Goal: Task Accomplishment & Management: Complete application form

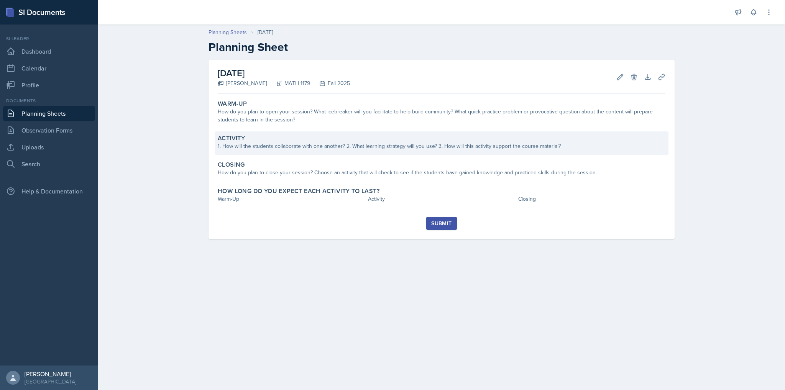
click at [362, 148] on div "1. How will the students collaborate with one another? 2. What learning strateg…" at bounding box center [442, 146] width 448 height 8
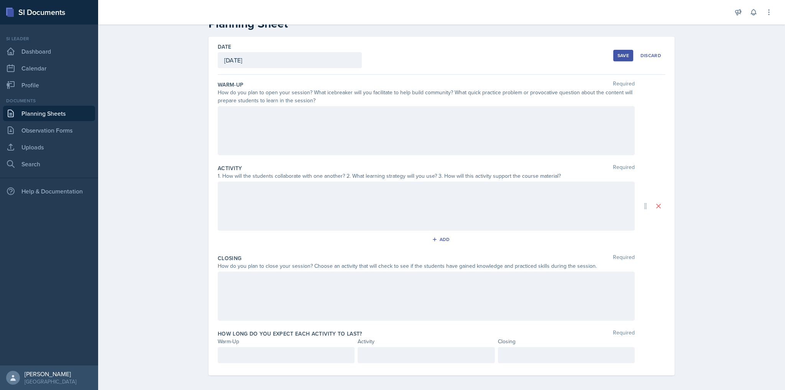
scroll to position [27, 0]
click at [382, 125] on div at bounding box center [426, 127] width 417 height 49
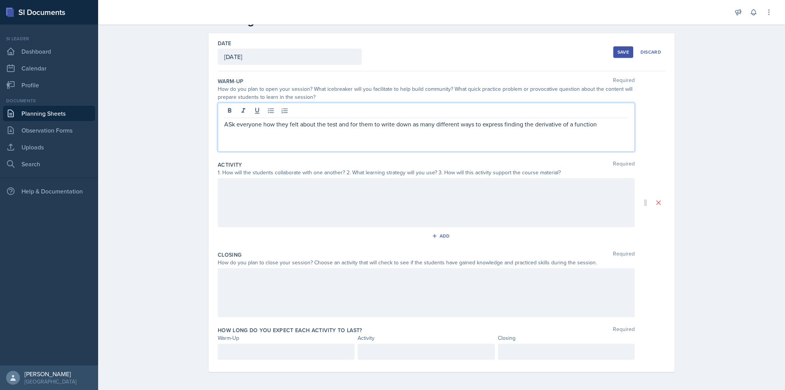
click at [417, 126] on p "ASk everyone how they felt about the test and for them to write down as many di…" at bounding box center [426, 124] width 404 height 9
click at [229, 125] on p "ASk everyone how they felt about the test and for them to write down as many di…" at bounding box center [426, 124] width 404 height 9
click at [413, 128] on div "Ask everyone how they felt about the test and for them to write down as many di…" at bounding box center [426, 127] width 417 height 49
click at [391, 207] on div at bounding box center [426, 202] width 417 height 49
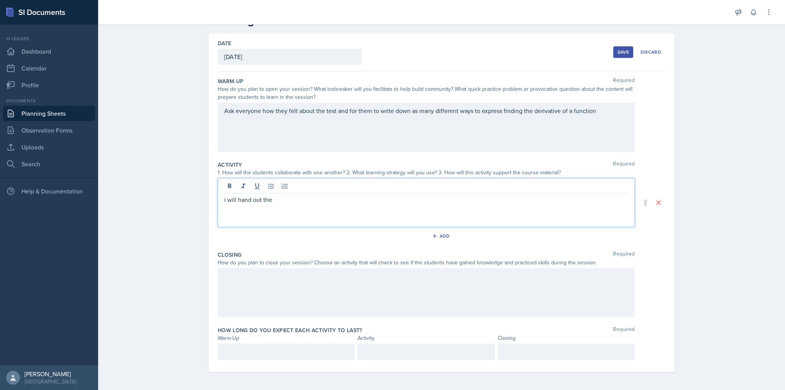
click at [617, 53] on div "Save" at bounding box center [622, 52] width 11 height 6
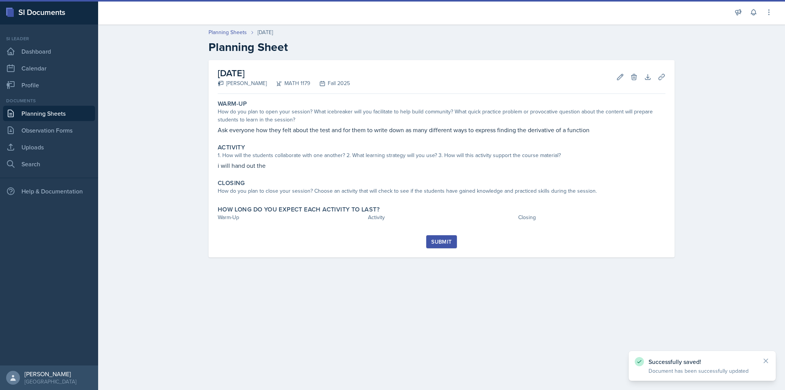
scroll to position [0, 0]
click at [45, 117] on link "Planning Sheets" at bounding box center [49, 113] width 92 height 15
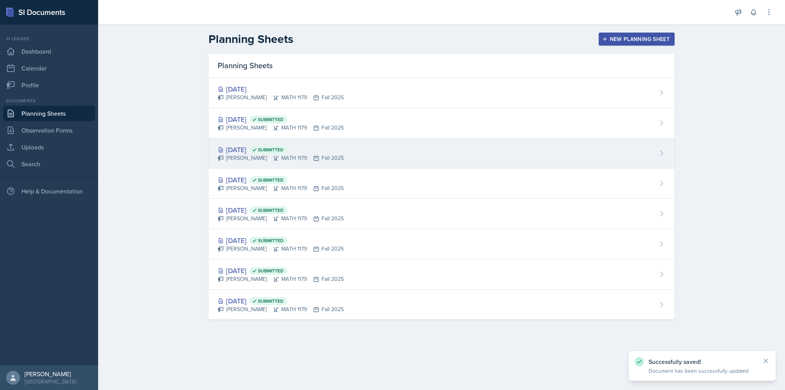
click at [251, 148] on div "[DATE] Submitted" at bounding box center [281, 149] width 126 height 10
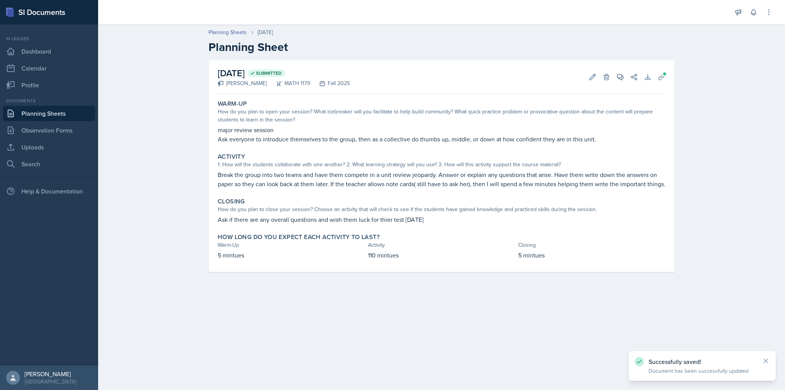
click at [65, 111] on link "Planning Sheets" at bounding box center [49, 113] width 92 height 15
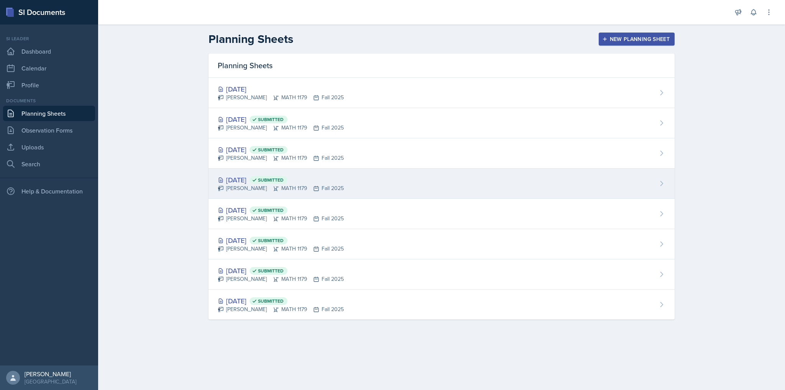
click at [254, 182] on div "[DATE] Submitted" at bounding box center [281, 180] width 126 height 10
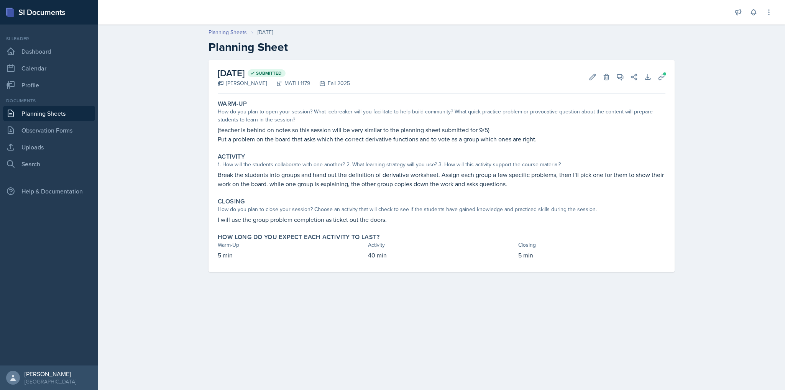
click at [55, 110] on link "Planning Sheets" at bounding box center [49, 113] width 92 height 15
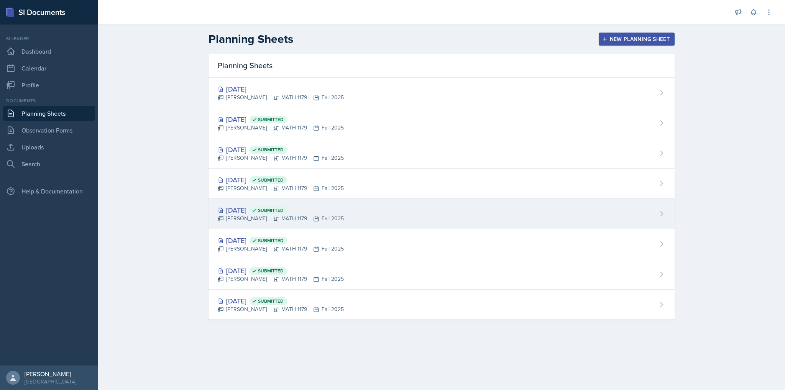
click at [251, 220] on div "[PERSON_NAME] MATH 1179 Fall 2025" at bounding box center [281, 219] width 126 height 8
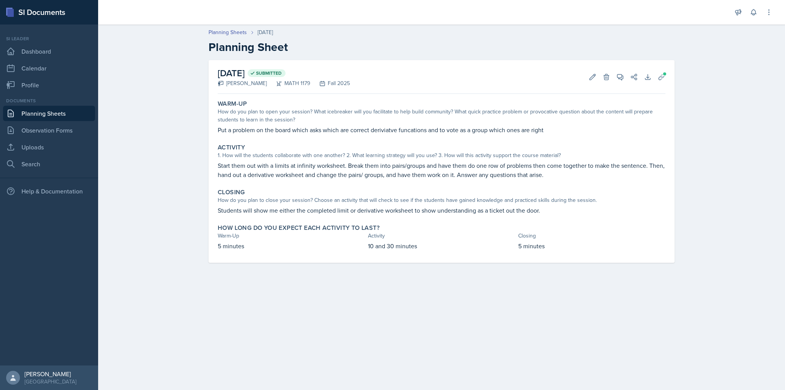
click at [53, 117] on link "Planning Sheets" at bounding box center [49, 113] width 92 height 15
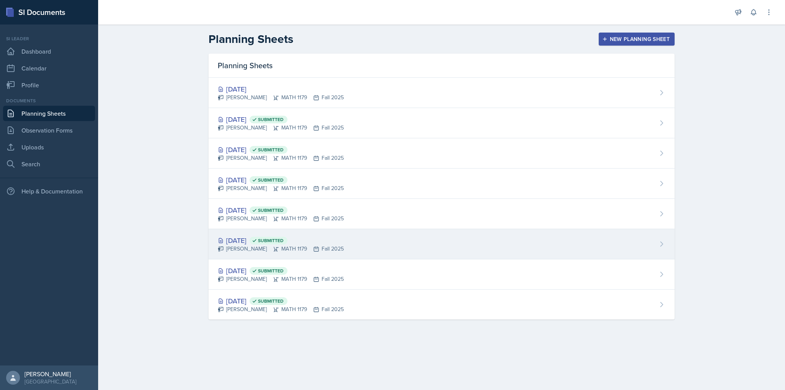
click at [242, 239] on div "[DATE] Submitted" at bounding box center [281, 240] width 126 height 10
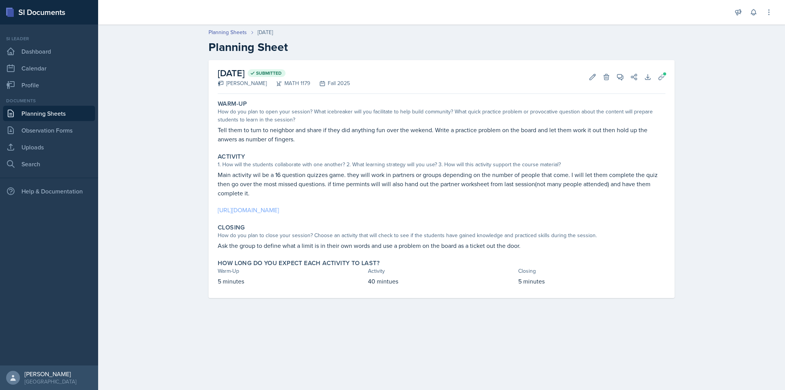
click at [279, 210] on link "[URL][DOMAIN_NAME]" at bounding box center [248, 210] width 61 height 8
click at [35, 130] on link "Observation Forms" at bounding box center [49, 130] width 92 height 15
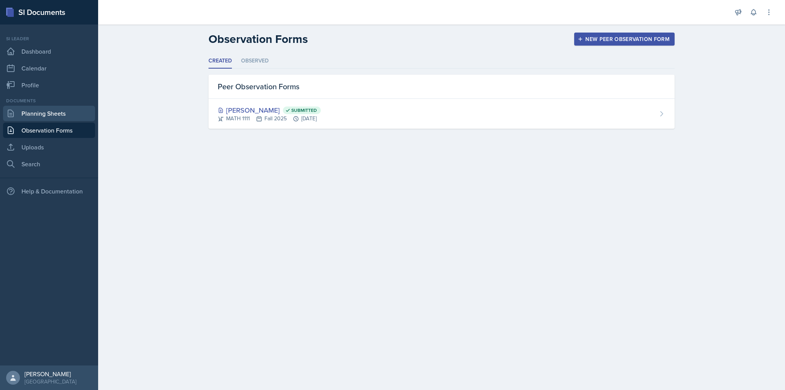
click at [41, 113] on link "Planning Sheets" at bounding box center [49, 113] width 92 height 15
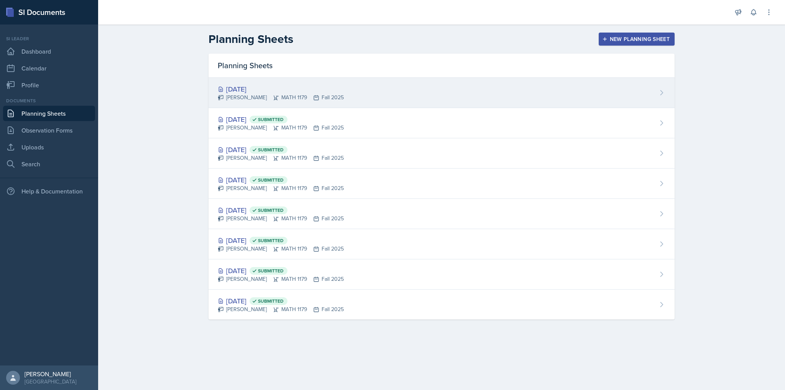
click at [246, 97] on div "[PERSON_NAME] MATH 1179 Fall 2025" at bounding box center [281, 98] width 126 height 8
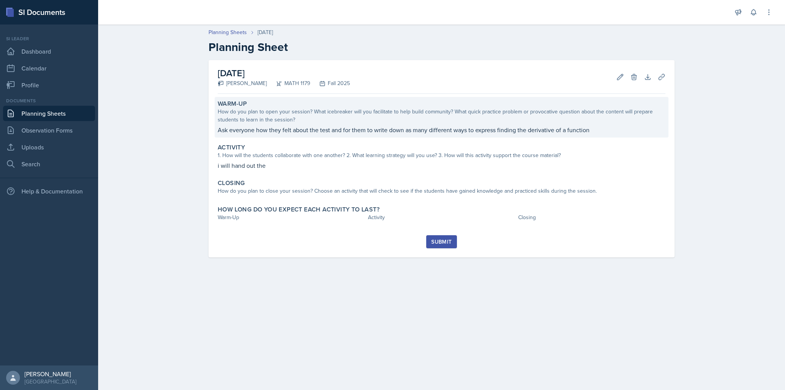
click at [515, 117] on div "How do you plan to open your session? What icebreaker will you facilitate to he…" at bounding box center [442, 116] width 448 height 16
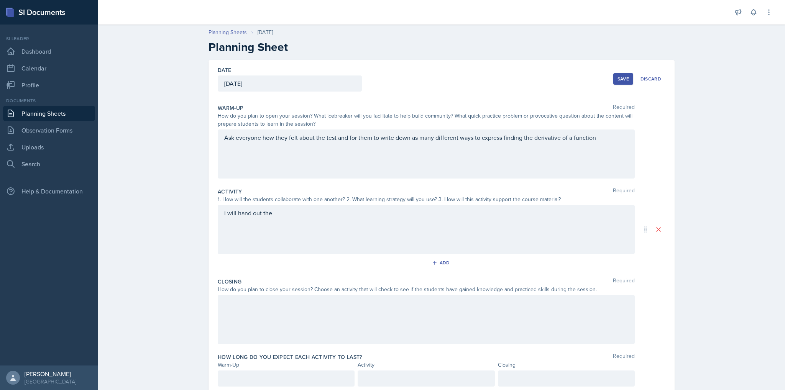
click at [461, 226] on div "i will hand out the" at bounding box center [426, 229] width 417 height 49
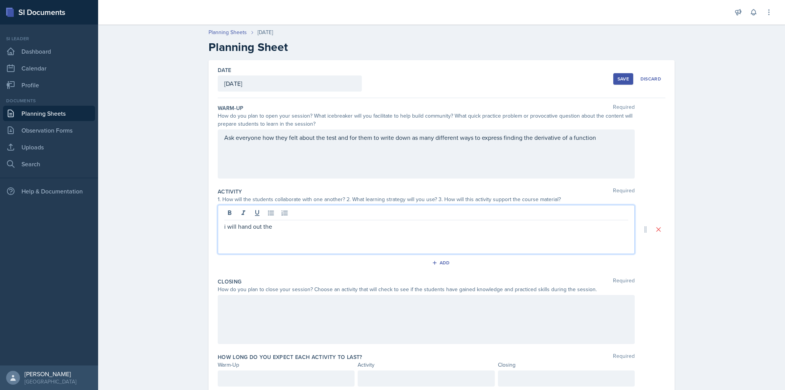
click at [271, 226] on p "i will hand out the" at bounding box center [426, 226] width 404 height 9
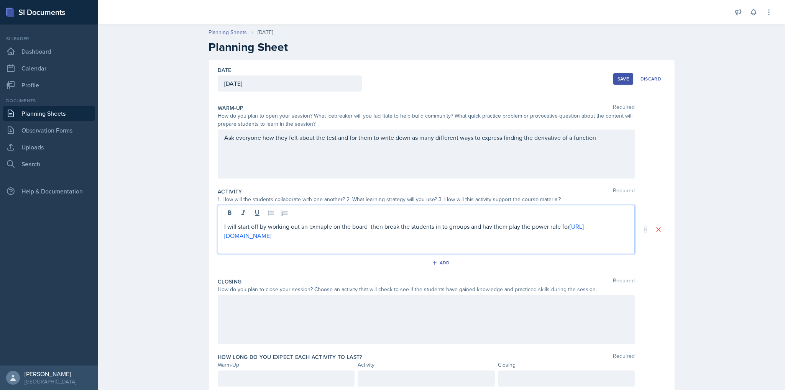
click at [599, 223] on p "I will start off by working out an exmaple on the board then break the students…" at bounding box center [426, 231] width 404 height 18
click at [606, 226] on p "I will start off by working out an exmaple on the board then break the students…" at bounding box center [426, 231] width 404 height 18
click at [341, 234] on p "I will start off by working out an exmaple on the board then break the students…" at bounding box center [426, 231] width 404 height 18
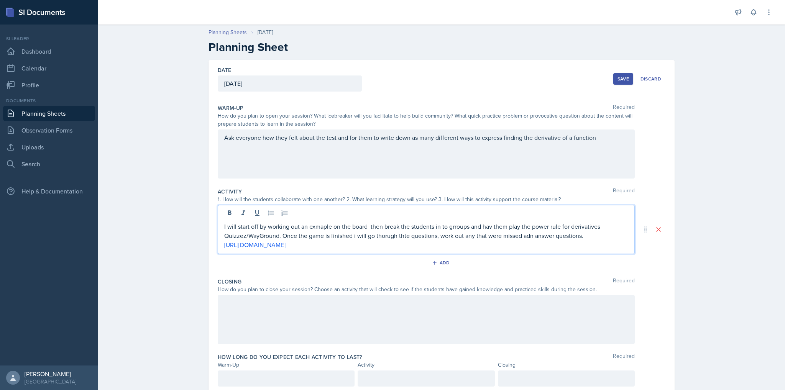
click at [523, 236] on p "I will start off by working out an exmaple on the board then break the students…" at bounding box center [426, 231] width 404 height 18
click at [401, 235] on p "I will start off by working out an exmaple on the board then break the students…" at bounding box center [426, 231] width 404 height 18
click at [452, 225] on p "I will start off by working out an exmaple on the board then break the students…" at bounding box center [426, 231] width 404 height 18
click at [487, 225] on p "I will start off by working out an exmaple on the board then break the students…" at bounding box center [426, 231] width 404 height 18
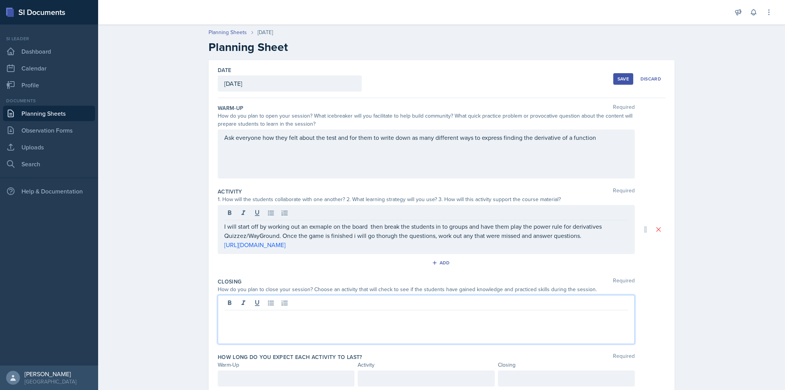
click at [454, 299] on div at bounding box center [426, 319] width 417 height 49
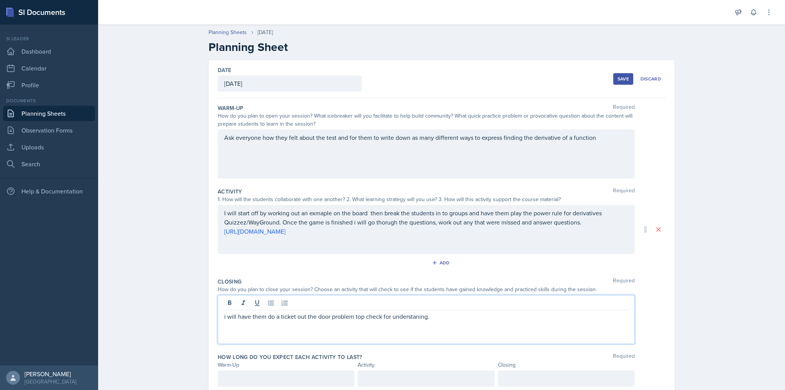
click at [360, 317] on p "i will have them do a ticket out the door problem top check for understaning." at bounding box center [426, 316] width 404 height 9
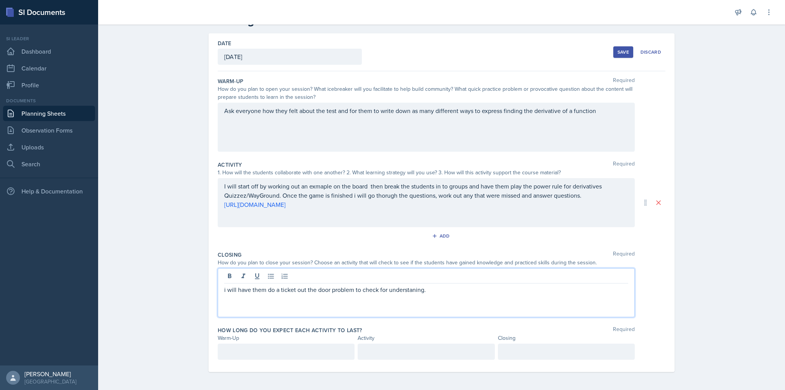
click at [249, 346] on div at bounding box center [286, 352] width 137 height 16
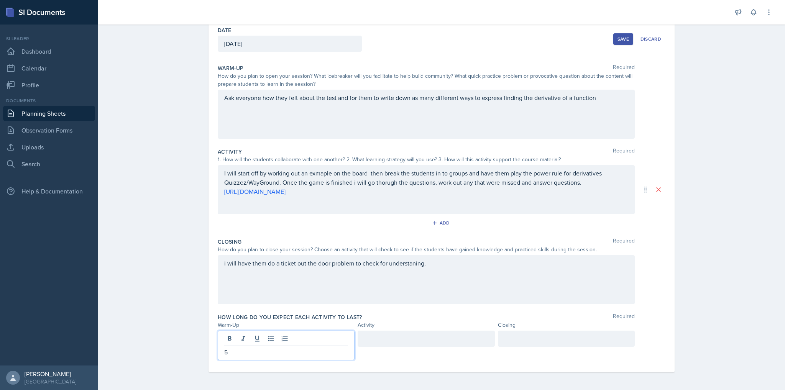
click at [396, 334] on div at bounding box center [426, 339] width 137 height 16
click at [543, 335] on div at bounding box center [566, 339] width 137 height 16
click at [305, 290] on div "i will have them do a ticket out the door problem to check for understaning." at bounding box center [426, 279] width 417 height 49
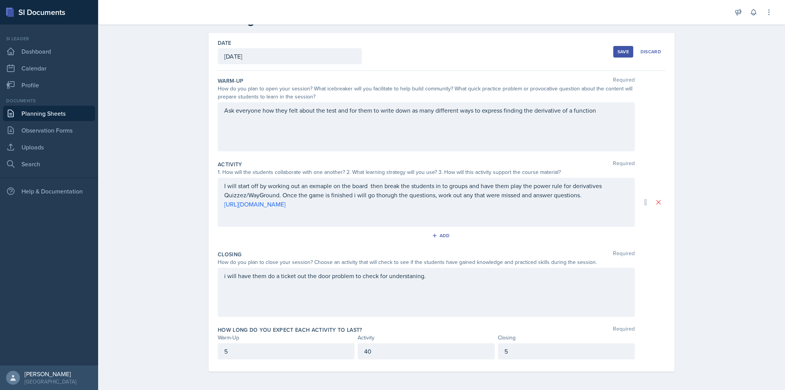
scroll to position [27, 0]
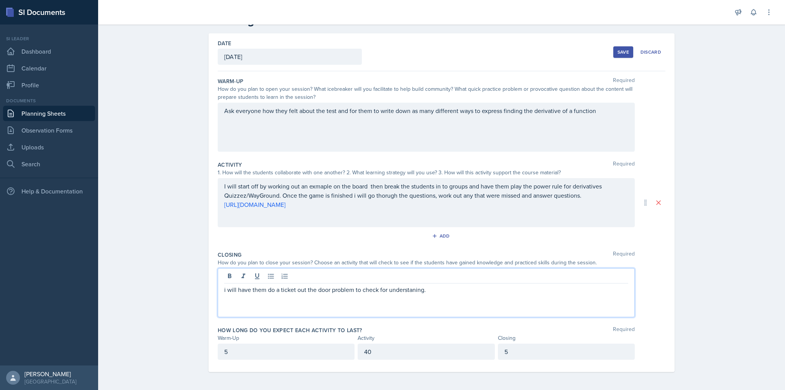
click at [328, 297] on div "i will have them do a ticket out the door problem to check for understaning." at bounding box center [426, 292] width 417 height 49
click at [366, 182] on div "I will start off by working out an exmaple on the board then break the students…" at bounding box center [426, 202] width 417 height 49
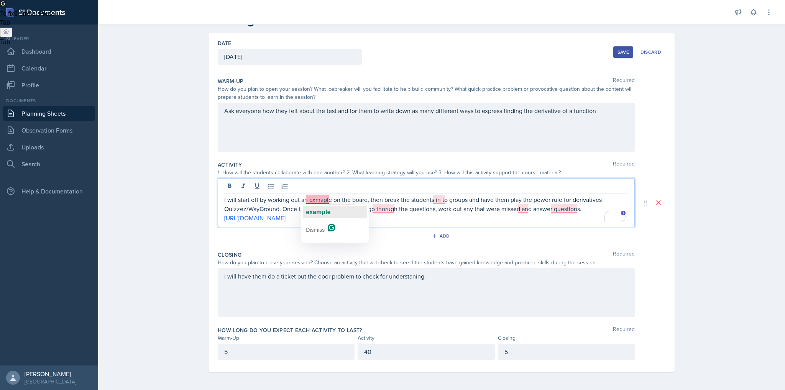
click at [321, 210] on span "example" at bounding box center [318, 212] width 25 height 7
click at [441, 209] on span "into" at bounding box center [438, 212] width 11 height 7
click at [527, 218] on span "and" at bounding box center [531, 221] width 10 height 7
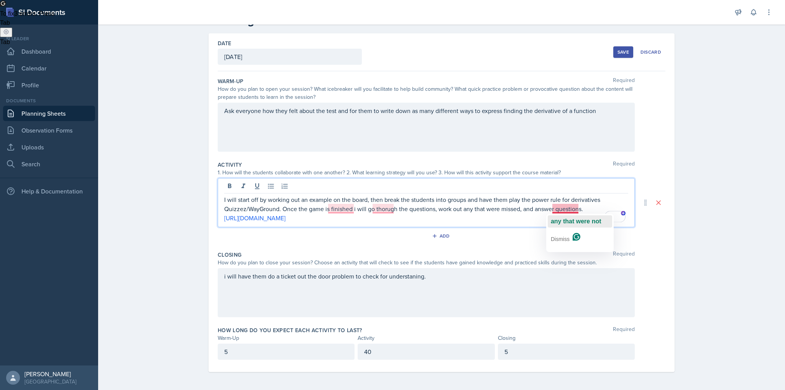
click at [561, 218] on span "any that were not" at bounding box center [576, 221] width 51 height 7
drag, startPoint x: 555, startPoint y: 210, endPoint x: 599, endPoint y: 210, distance: 44.1
click at [599, 210] on p "I will start off by working out an example on the board, then break the student…" at bounding box center [426, 204] width 404 height 18
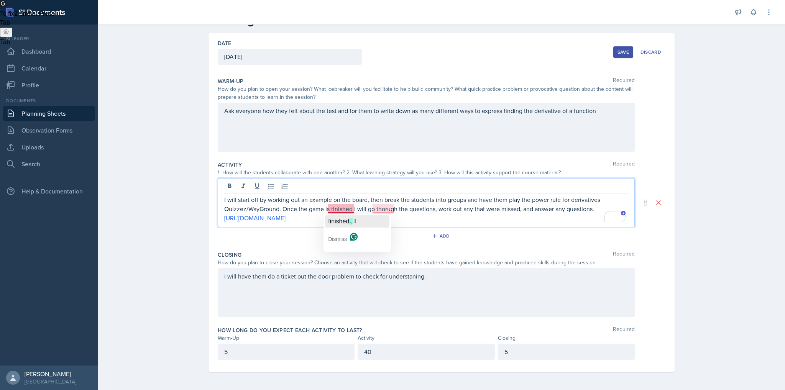
click at [338, 218] on span "finished" at bounding box center [338, 221] width 21 height 7
click at [384, 218] on span "through" at bounding box center [384, 221] width 23 height 7
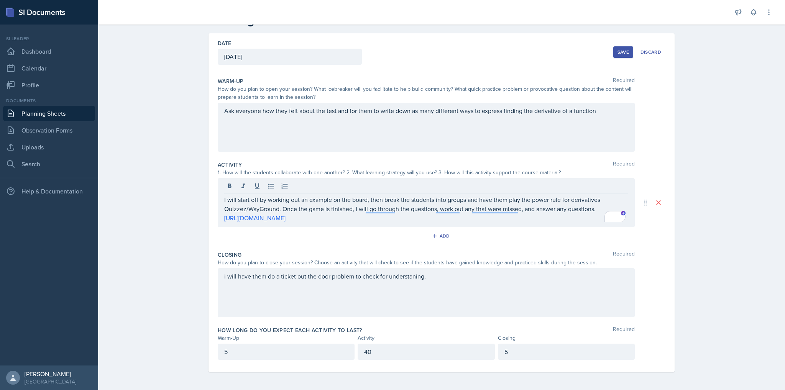
click at [427, 307] on div "i will have them do a ticket out the door problem to check for understaning." at bounding box center [426, 292] width 417 height 49
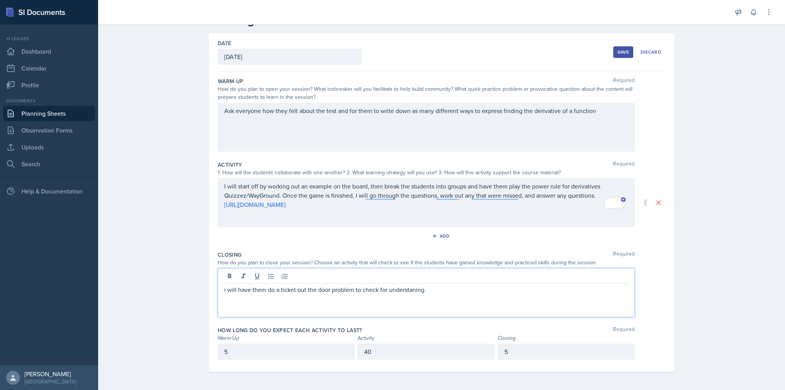
click at [439, 286] on p "i will have them do a ticket out the door problem to check for understaning." at bounding box center [426, 289] width 404 height 9
click at [626, 53] on div "Save" at bounding box center [622, 52] width 11 height 6
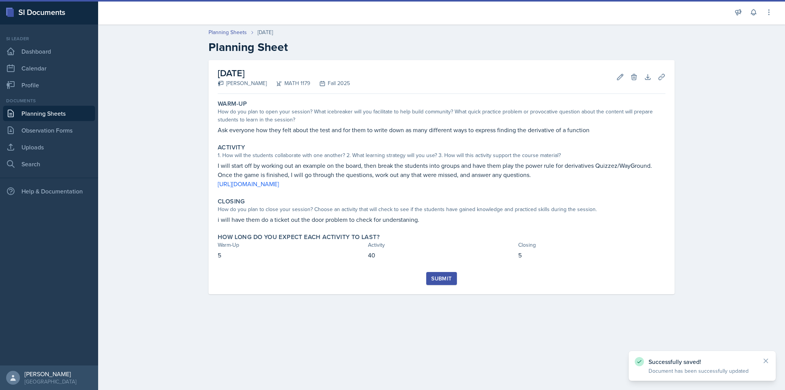
scroll to position [0, 0]
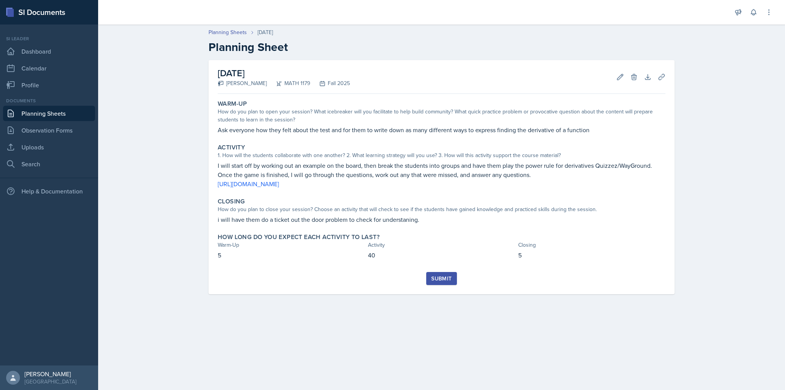
click at [433, 278] on div "Submit" at bounding box center [441, 279] width 20 height 6
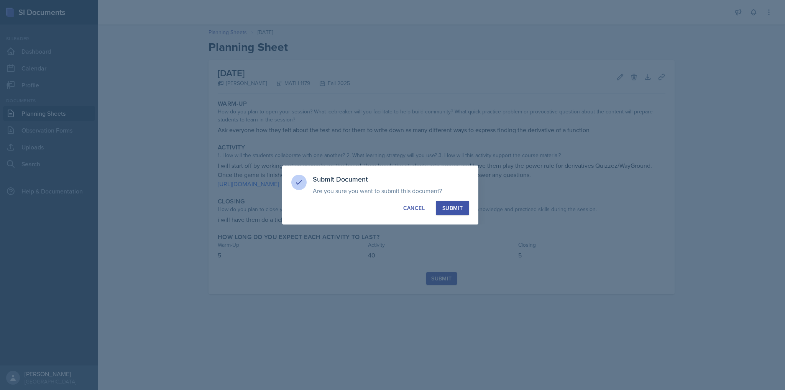
click at [463, 204] on button "Submit" at bounding box center [452, 208] width 33 height 15
